Goal: Information Seeking & Learning: Learn about a topic

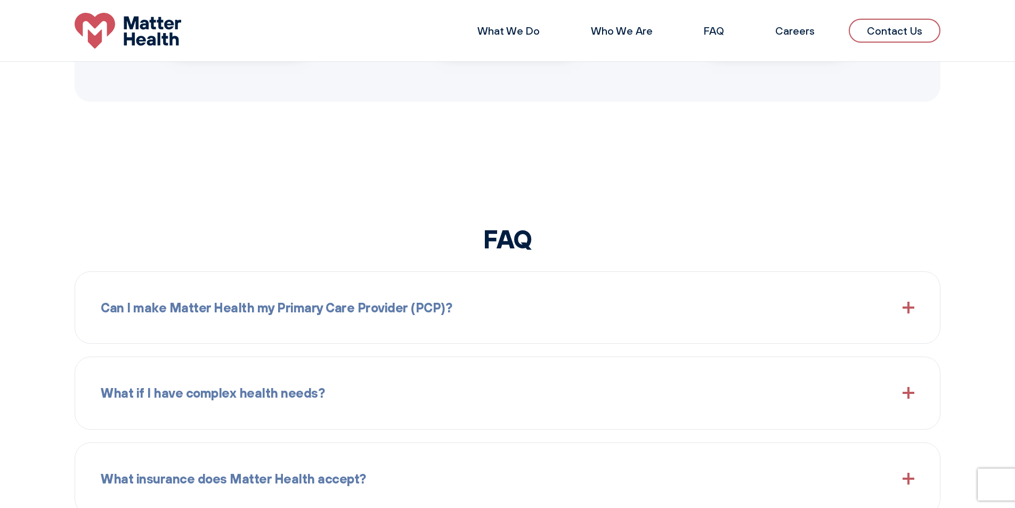
scroll to position [905, 0]
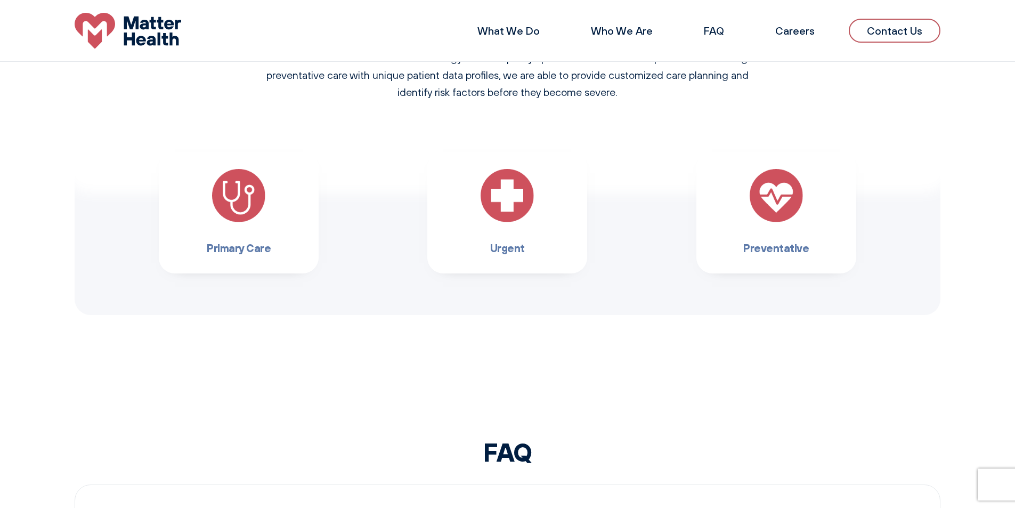
click at [275, 198] on div "Primary Care" at bounding box center [239, 212] width 160 height 121
click at [260, 198] on img at bounding box center [238, 195] width 53 height 53
drag, startPoint x: 249, startPoint y: 264, endPoint x: 246, endPoint y: 243, distance: 21.0
click at [248, 258] on div "Primary Care" at bounding box center [239, 212] width 160 height 121
click at [246, 243] on h3 "Primary Care" at bounding box center [239, 247] width 126 height 17
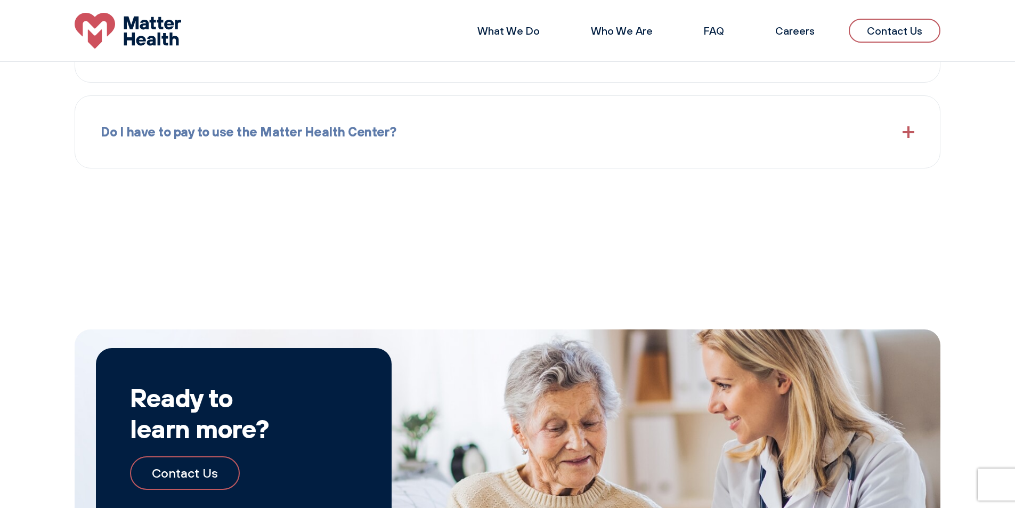
scroll to position [1476, 0]
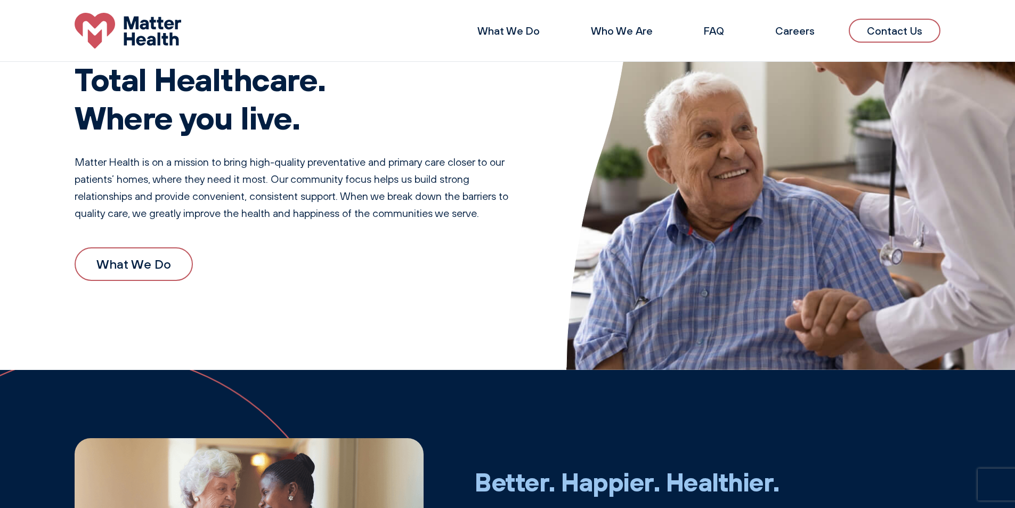
drag, startPoint x: 550, startPoint y: 276, endPoint x: 550, endPoint y: 270, distance: 6.9
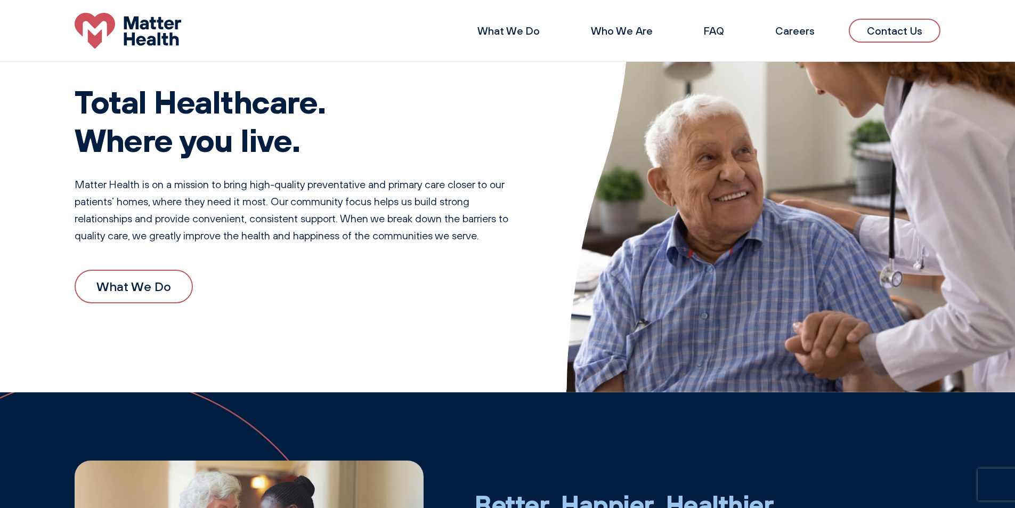
scroll to position [0, 0]
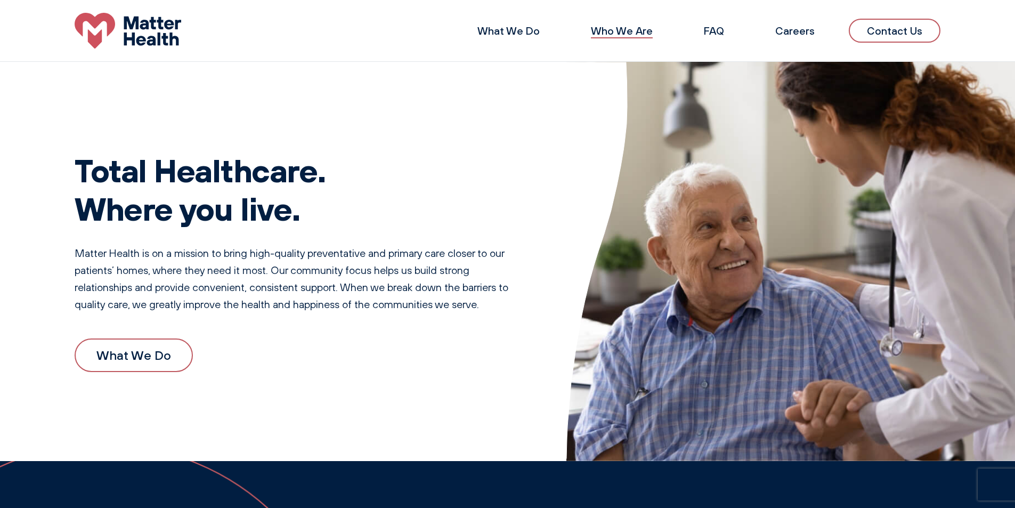
click at [502, 34] on link "Who We Are" at bounding box center [622, 30] width 62 height 13
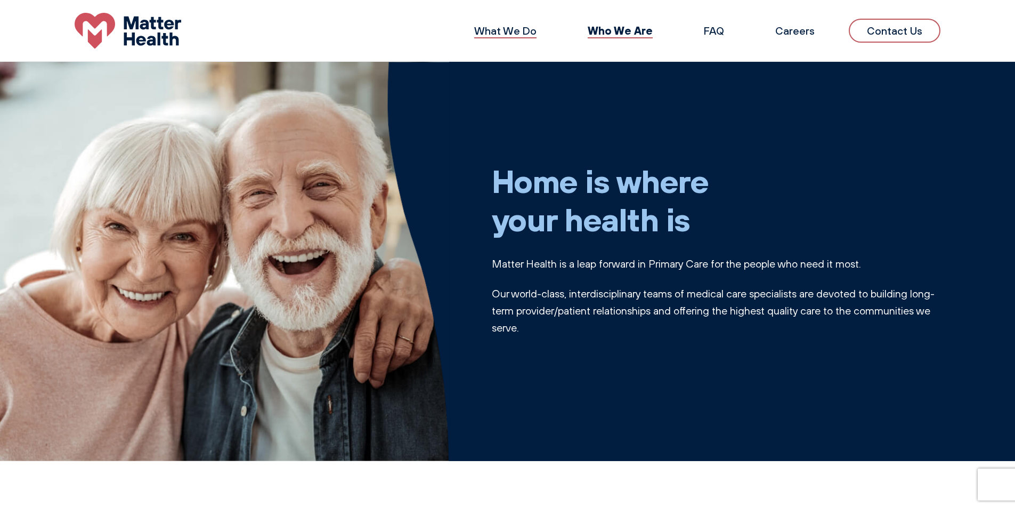
click at [516, 32] on link "What We Do" at bounding box center [505, 30] width 62 height 13
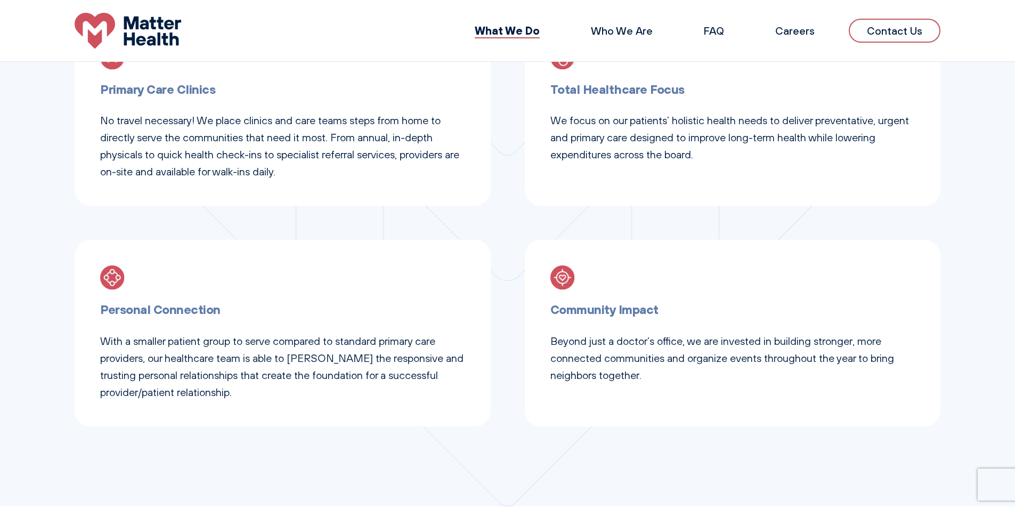
scroll to position [533, 0]
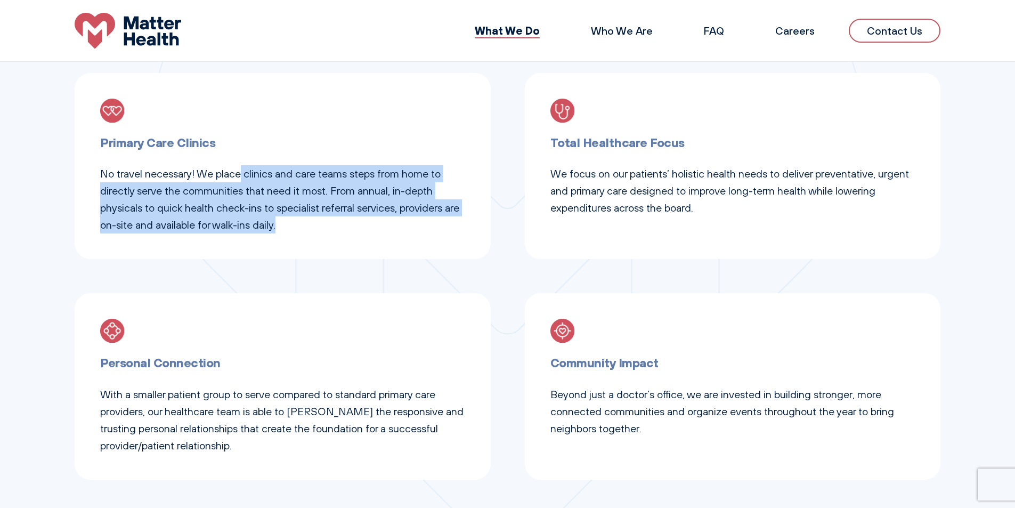
drag, startPoint x: 241, startPoint y: 173, endPoint x: 299, endPoint y: 229, distance: 81.0
click at [299, 229] on p "No travel necessary! We place clinics and care teams steps from home to directl…" at bounding box center [282, 199] width 365 height 68
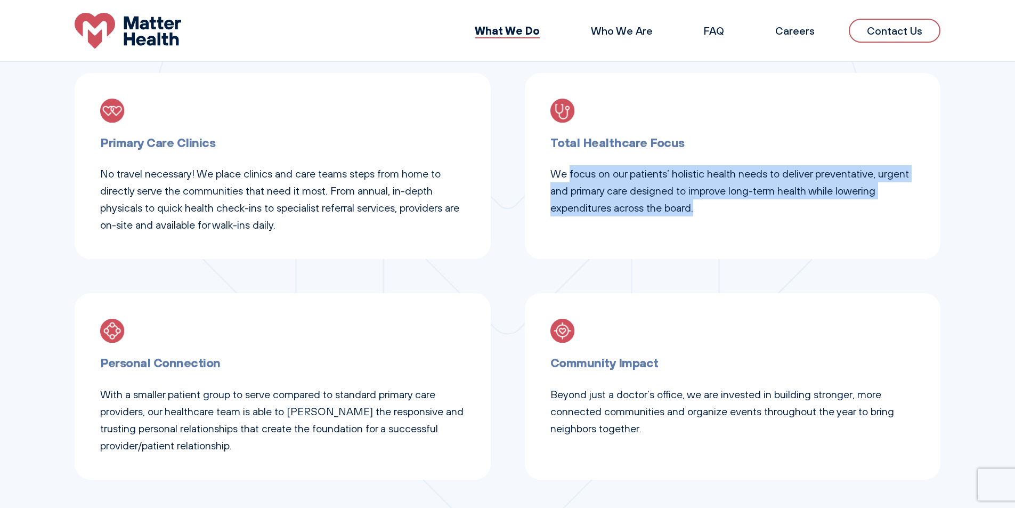
drag, startPoint x: 705, startPoint y: 207, endPoint x: 568, endPoint y: 178, distance: 139.9
click at [568, 178] on p "We focus on our patients’ holistic health needs to deliver preventative, urgent…" at bounding box center [732, 190] width 365 height 51
copy p "focus on our patients’ holistic health needs to deliver preventative, urgent an…"
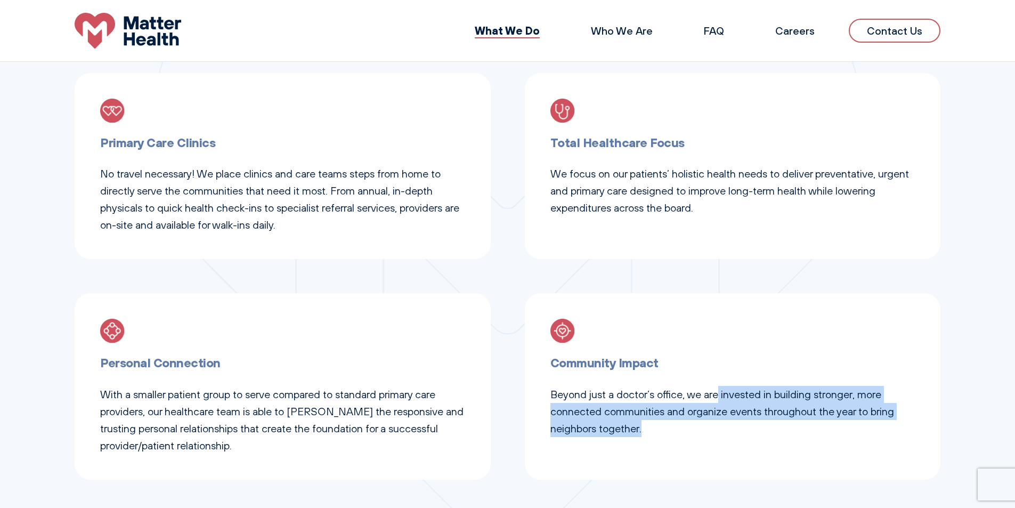
drag, startPoint x: 718, startPoint y: 394, endPoint x: 752, endPoint y: 430, distance: 49.7
click at [752, 430] on p "Beyond just a doctor’s office, we are invested in building stronger, more conne…" at bounding box center [732, 411] width 365 height 51
copy p "invested in building stronger, more connected communities and organize events t…"
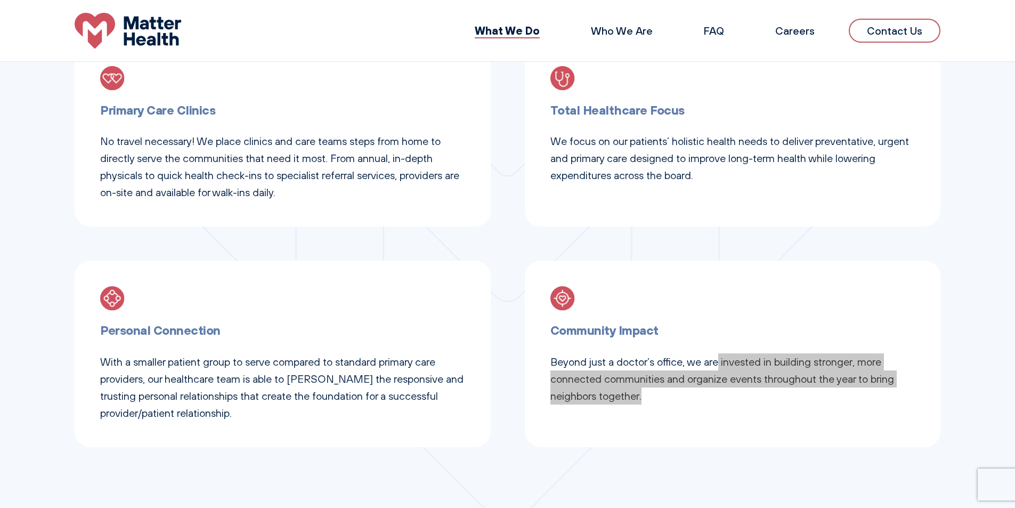
scroll to position [192, 0]
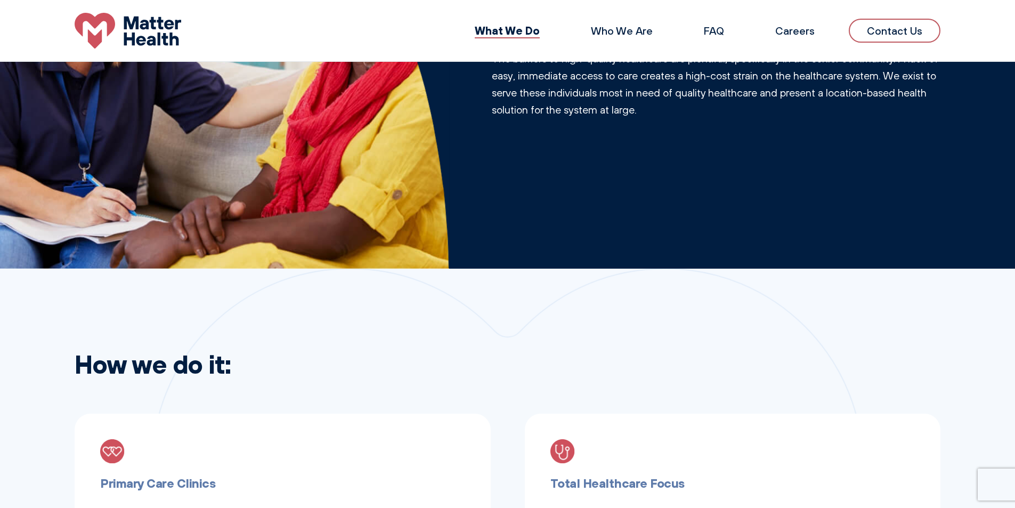
drag, startPoint x: 432, startPoint y: 369, endPoint x: 438, endPoint y: 327, distance: 41.9
